Goal: Communication & Community: Answer question/provide support

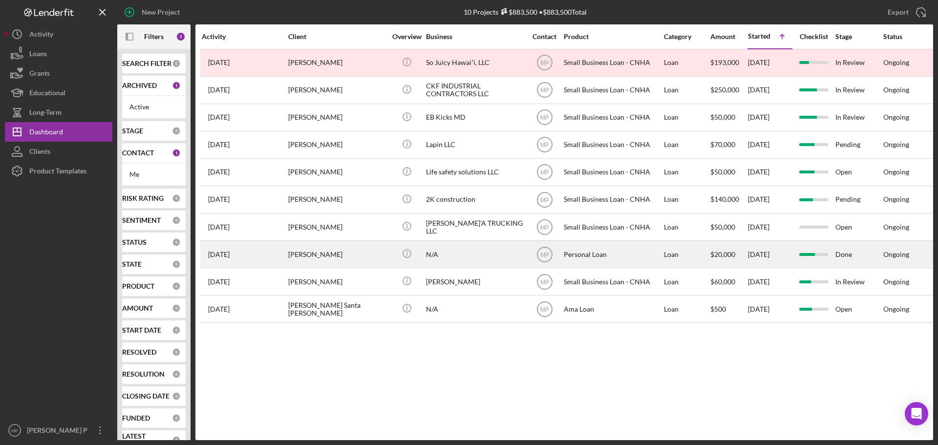
click at [569, 256] on div "Personal Loan" at bounding box center [613, 254] width 98 height 26
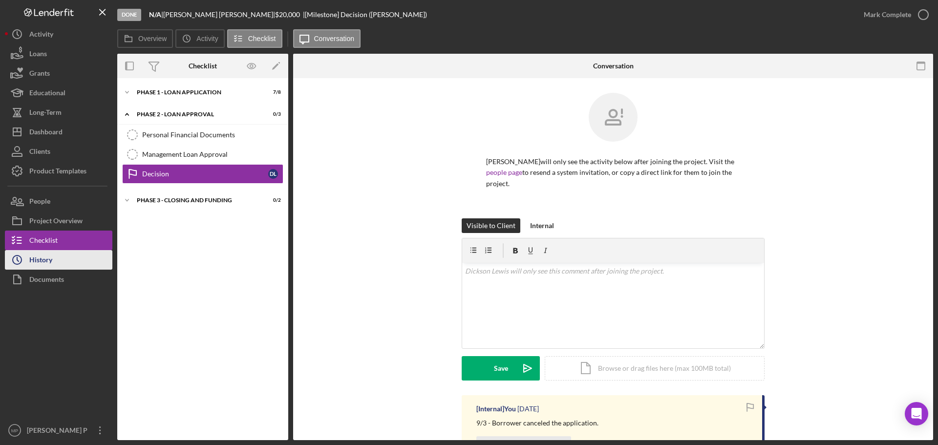
click at [67, 262] on button "Icon/History History" at bounding box center [58, 260] width 107 height 20
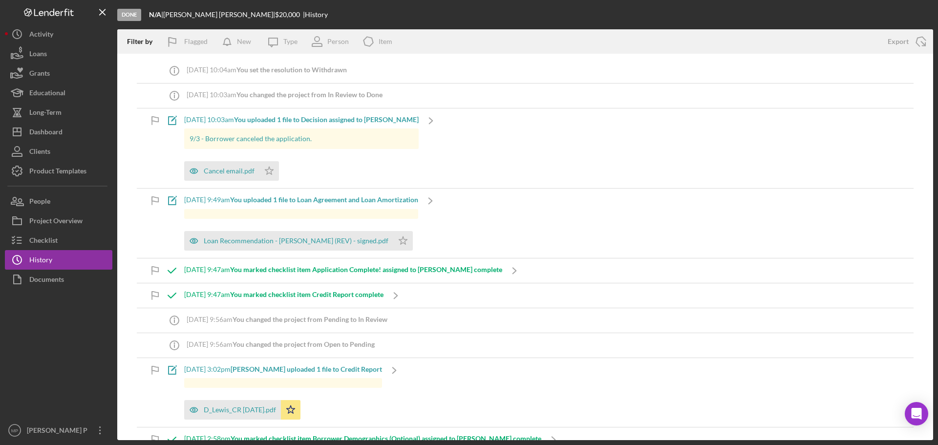
click at [203, 118] on div "[DATE] 10:03am You uploaded 1 file to Decision assigned to [PERSON_NAME]" at bounding box center [301, 120] width 234 height 8
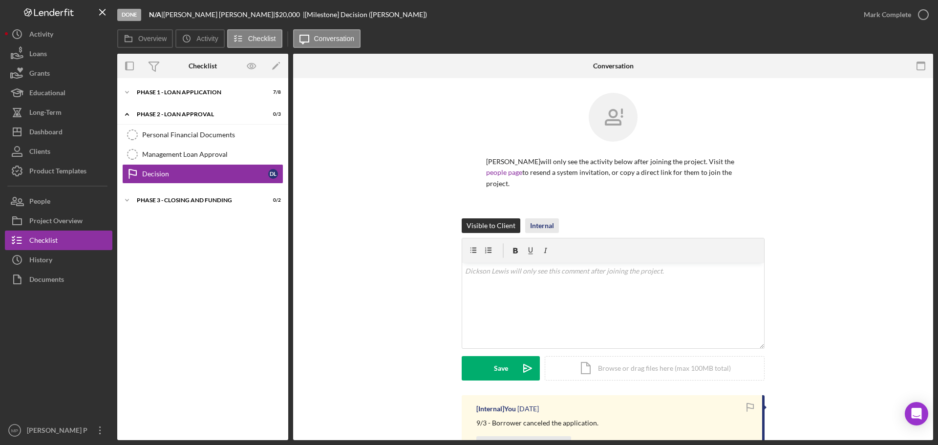
click at [541, 227] on div "Internal" at bounding box center [542, 225] width 24 height 15
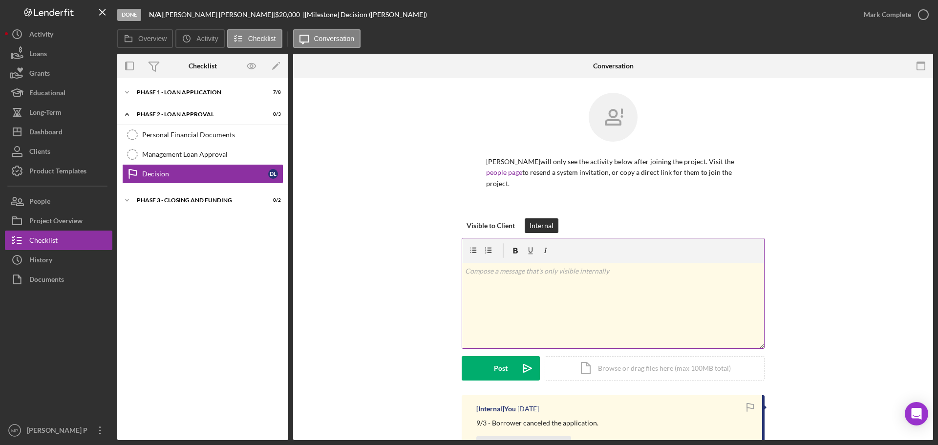
click at [515, 284] on div "v Color teal Color pink Remove color Add row above Add row below Add column bef…" at bounding box center [613, 305] width 302 height 85
click at [526, 309] on div "v Color teal Color pink Remove color Add row above Add row below Add column bef…" at bounding box center [613, 305] width 302 height 85
click at [541, 290] on div "v Color teal Color pink Remove color Add row above Add row below Add column bef…" at bounding box center [613, 305] width 302 height 85
click at [520, 330] on div "v Color teal Color pink Remove color Add row above Add row below Add column bef…" at bounding box center [613, 305] width 302 height 85
click at [647, 273] on p "9/3 - He requested to put on hold of canceling the loan." at bounding box center [613, 271] width 296 height 11
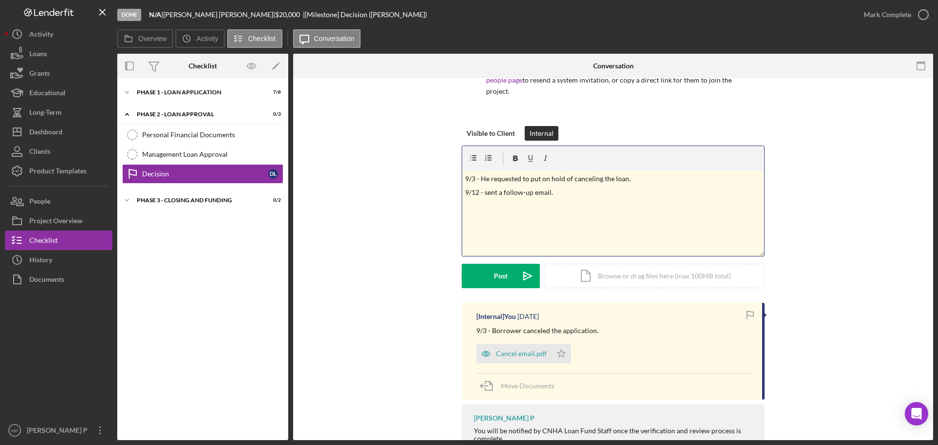
scroll to position [142, 0]
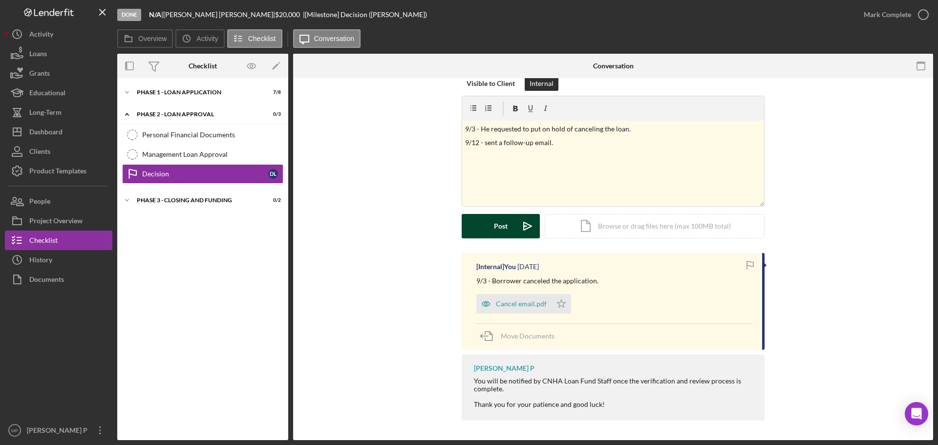
click at [498, 226] on div "Post" at bounding box center [501, 226] width 14 height 24
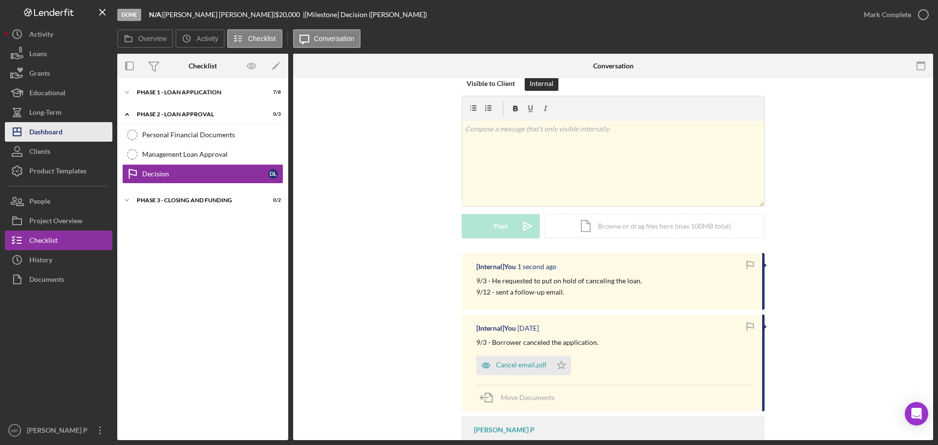
click at [64, 133] on button "Icon/Dashboard Dashboard" at bounding box center [58, 132] width 107 height 20
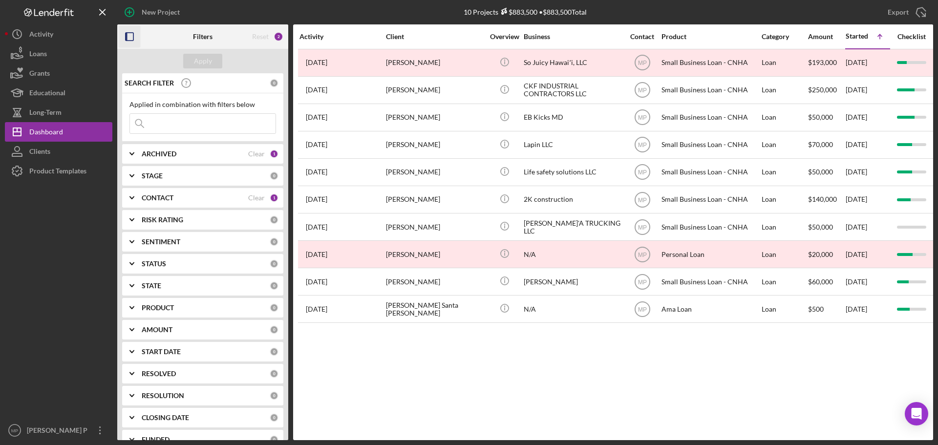
click at [128, 38] on icon "button" at bounding box center [130, 37] width 22 height 22
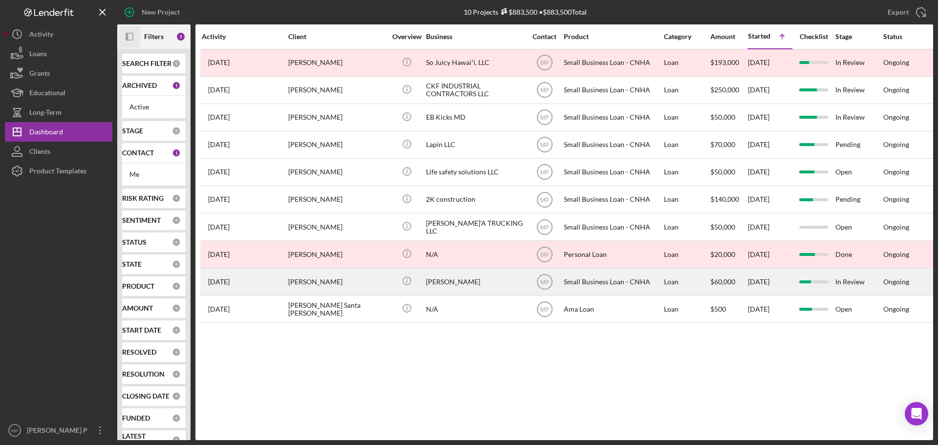
click at [453, 284] on div "[PERSON_NAME]" at bounding box center [475, 282] width 98 height 26
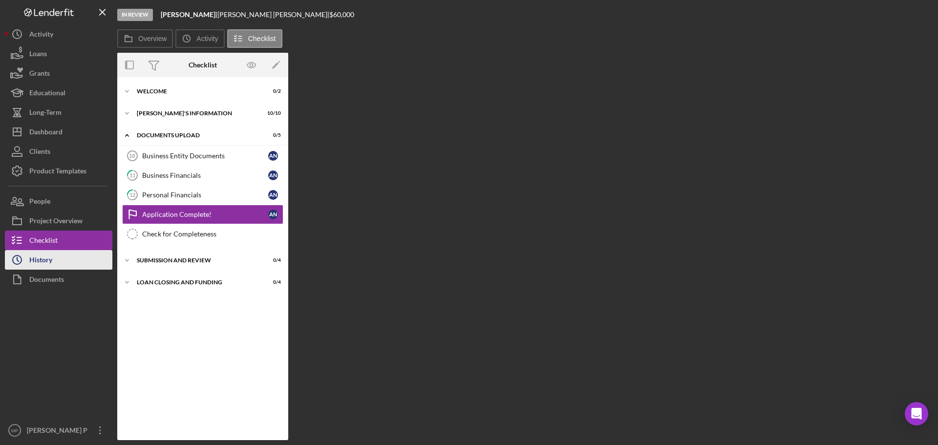
click at [46, 266] on div "History" at bounding box center [40, 261] width 23 height 22
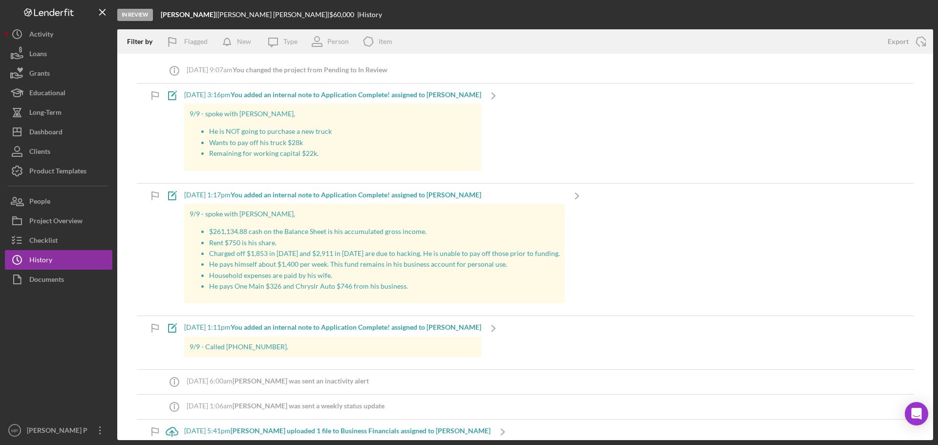
click at [567, 140] on div "Icon/Note [DATE] 3:16pm You added an internal note to Application Complete! ass…" at bounding box center [525, 134] width 777 height 100
click at [206, 96] on div "[DATE] 3:16pm You added an internal note to Application Complete! assigned to […" at bounding box center [332, 95] width 297 height 8
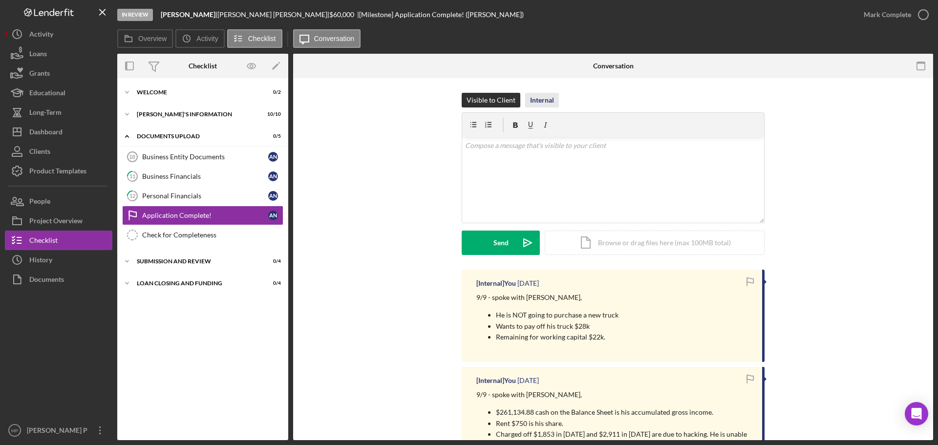
click at [546, 101] on div "Internal" at bounding box center [542, 100] width 24 height 15
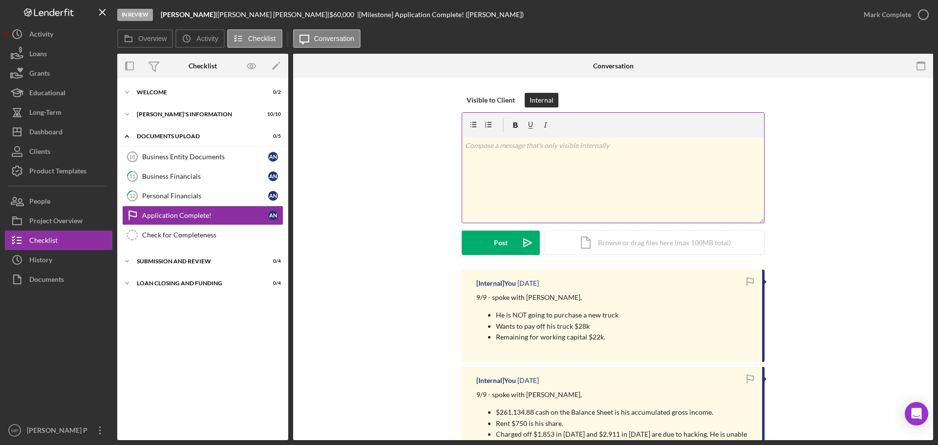
click at [523, 151] on div "v Color teal Color pink Remove color Add row above Add row below Add column bef…" at bounding box center [613, 179] width 302 height 85
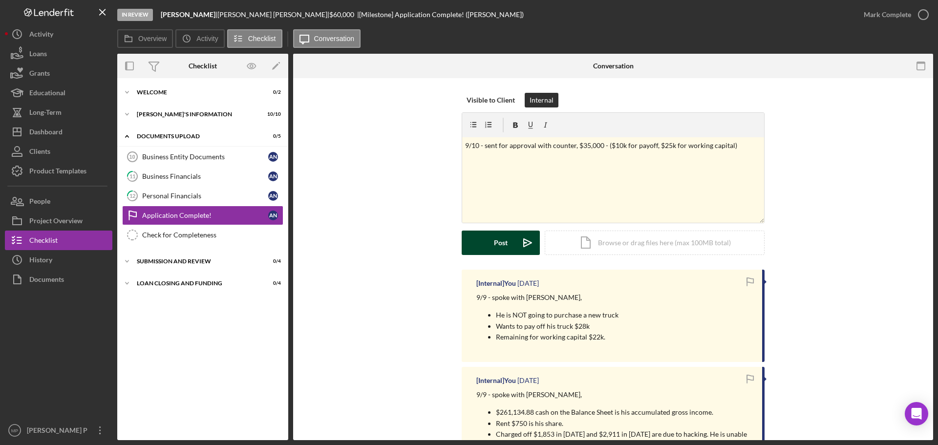
click at [511, 244] on button "Post Icon/icon-invite-send" at bounding box center [501, 243] width 78 height 24
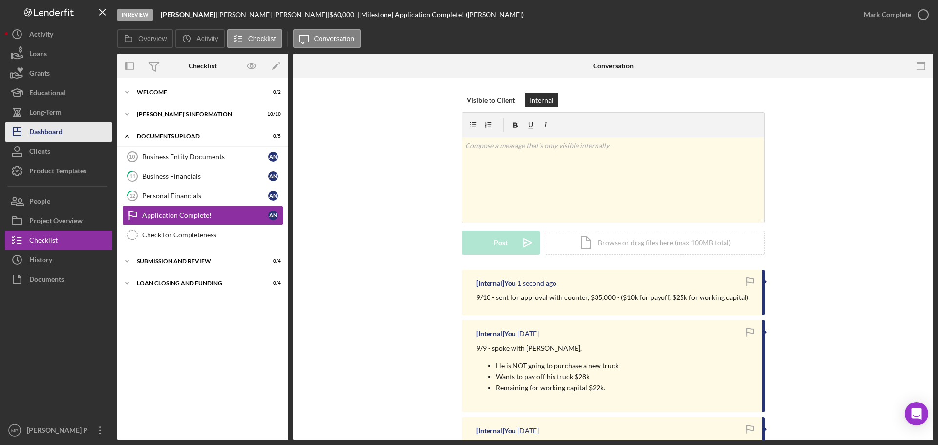
click at [68, 128] on button "Icon/Dashboard Dashboard" at bounding box center [58, 132] width 107 height 20
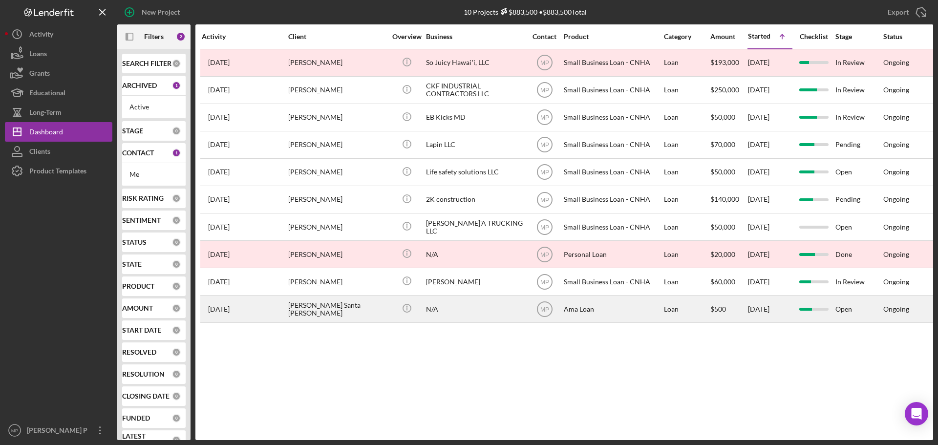
click at [343, 315] on div "[PERSON_NAME] Santa [PERSON_NAME]" at bounding box center [337, 309] width 98 height 26
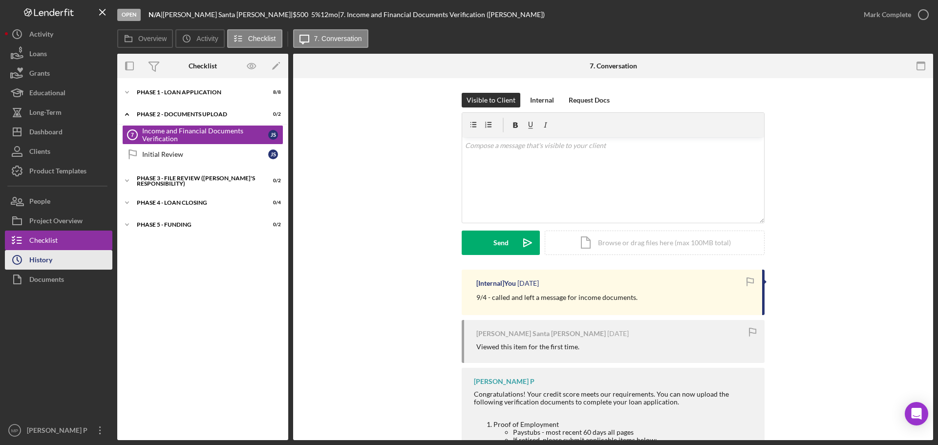
click at [43, 259] on div "History" at bounding box center [40, 261] width 23 height 22
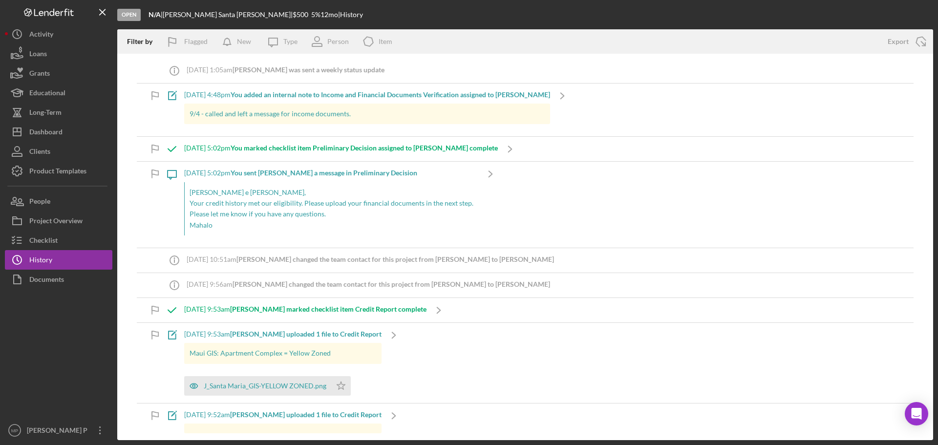
click at [205, 93] on div "[DATE] 4:48pm You added an internal note to Income and Financial Documents Veri…" at bounding box center [367, 95] width 366 height 8
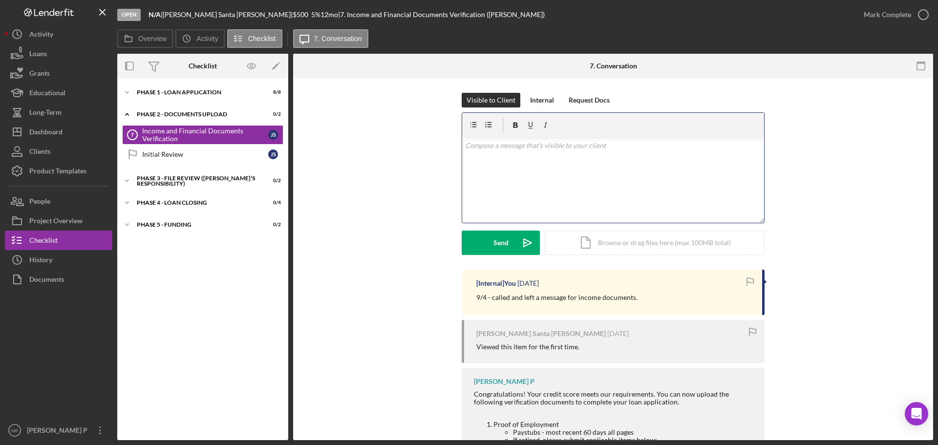
click at [521, 154] on div "v Color teal Color pink Remove color Add row above Add row below Add column bef…" at bounding box center [613, 179] width 302 height 85
click at [693, 164] on p "I hope you are doing well, This message is to remind you that your application" at bounding box center [613, 159] width 296 height 11
click at [694, 157] on p "I hope you are doing well. This message is to remind you that your application" at bounding box center [613, 159] width 296 height 11
click at [540, 158] on p "I hope you are doing well. This message is to remind you that your application" at bounding box center [613, 159] width 296 height 11
click at [753, 158] on p "I hope you are doing well. This message is to remind you that your application …" at bounding box center [613, 159] width 296 height 11
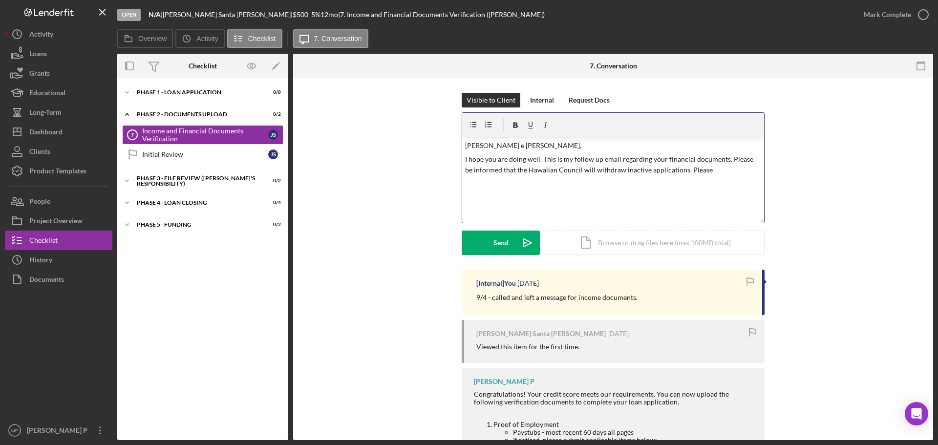
click at [700, 169] on p "I hope you are doing well. This is my follow up email regarding your financial …" at bounding box center [613, 165] width 296 height 22
click at [522, 182] on p "I hope you are doing well. This is my follow up email regarding your financial …" at bounding box center [613, 170] width 296 height 33
click at [555, 182] on p "I hope you are doing well. This is my follow up email regarding your financial …" at bounding box center [613, 170] width 296 height 33
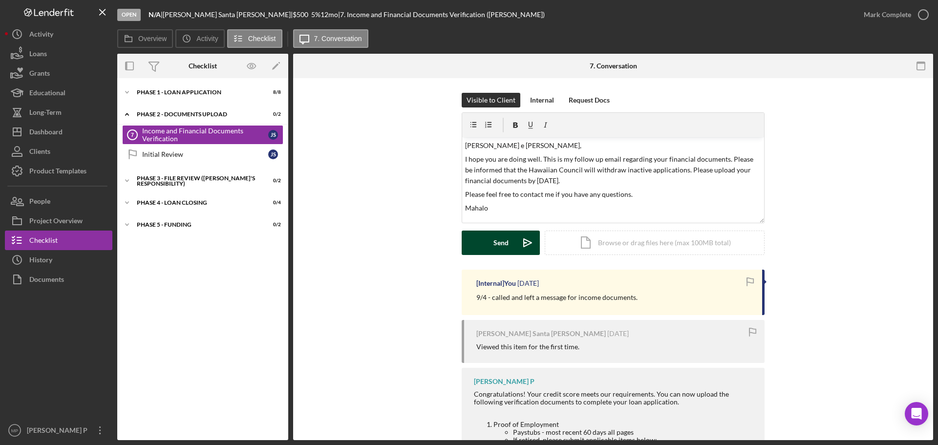
click at [498, 241] on div "Send" at bounding box center [500, 243] width 15 height 24
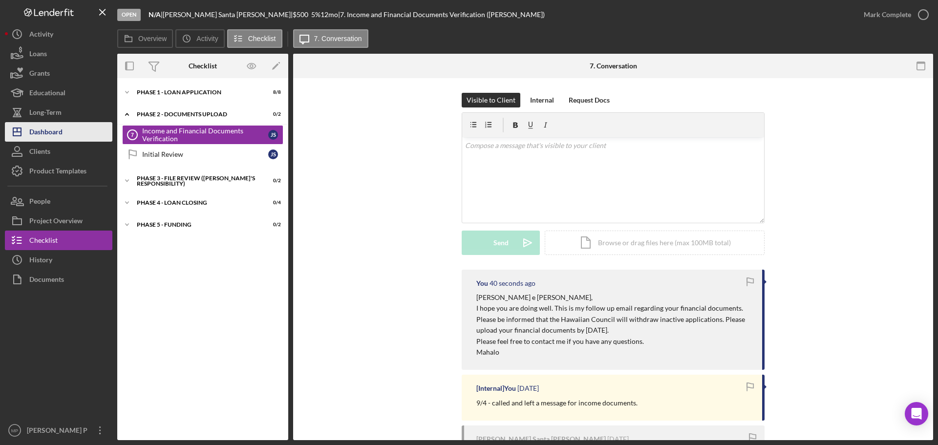
drag, startPoint x: 71, startPoint y: 131, endPoint x: 98, endPoint y: 132, distance: 26.4
click at [71, 131] on button "Icon/Dashboard Dashboard" at bounding box center [58, 132] width 107 height 20
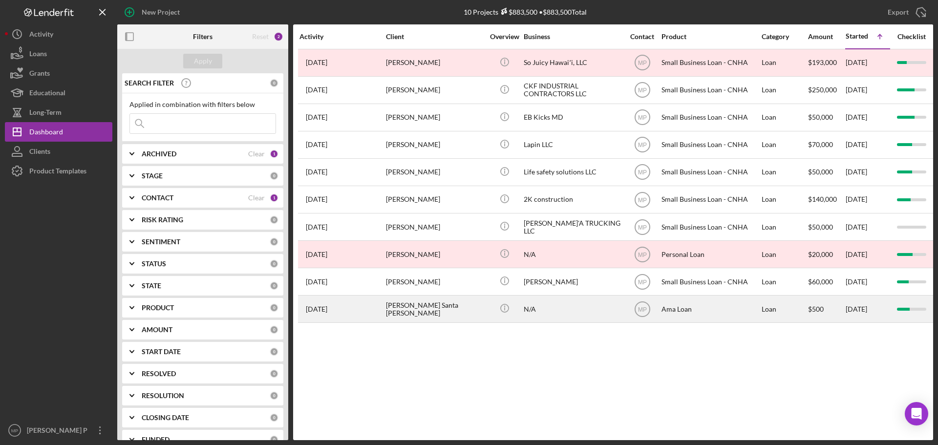
click at [466, 311] on div "[PERSON_NAME] Santa [PERSON_NAME]" at bounding box center [435, 309] width 98 height 26
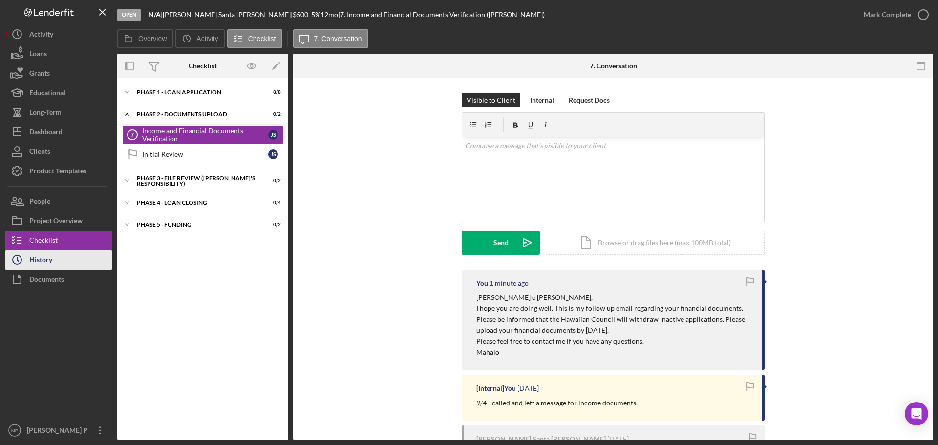
click at [67, 259] on button "Icon/History History" at bounding box center [58, 260] width 107 height 20
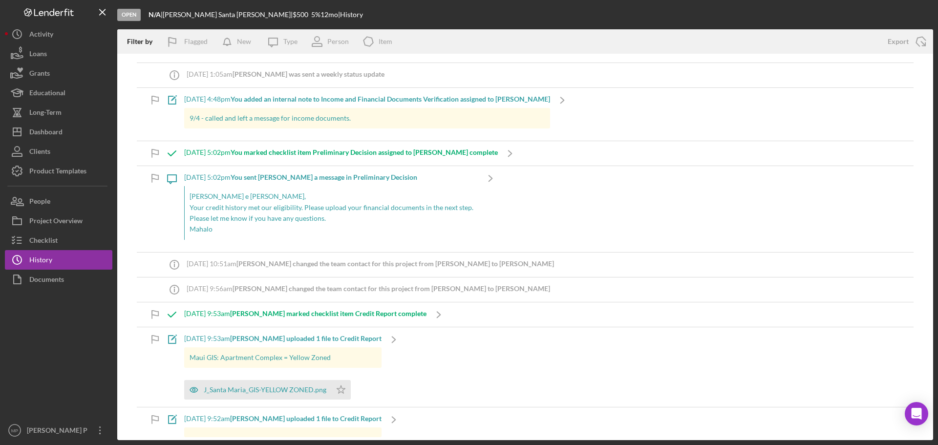
scroll to position [98, 0]
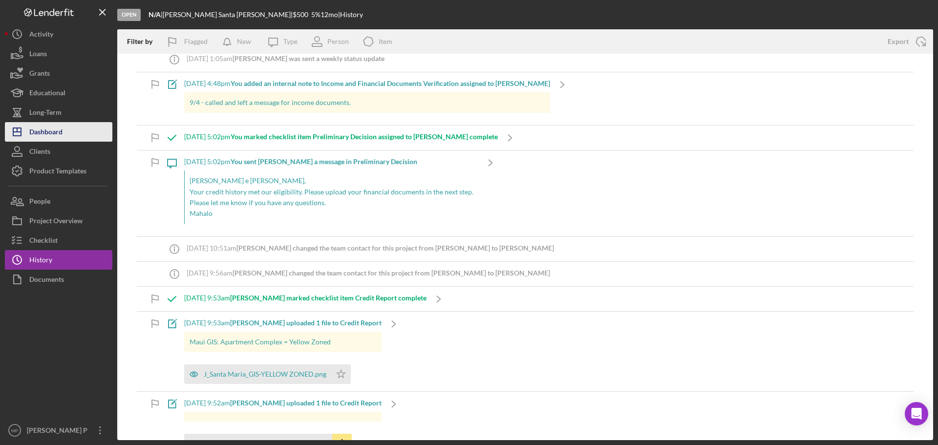
click at [64, 136] on button "Icon/Dashboard Dashboard" at bounding box center [58, 132] width 107 height 20
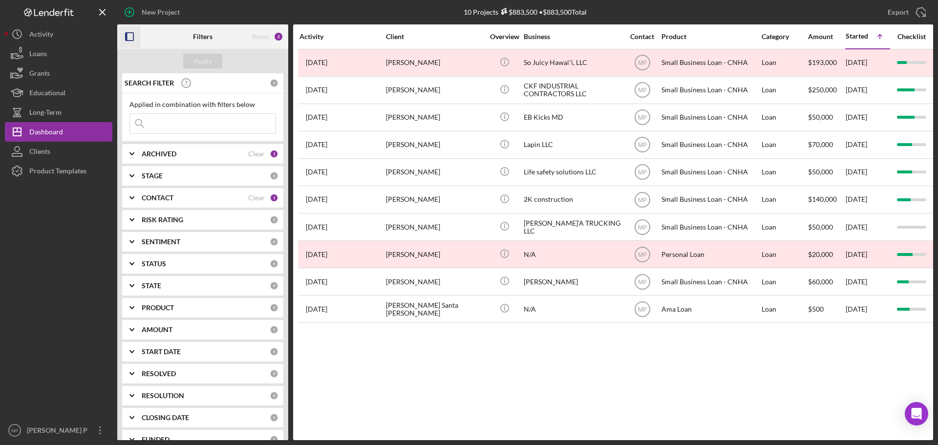
click at [128, 36] on icon "button" at bounding box center [130, 37] width 22 height 22
